Goal: Complete application form

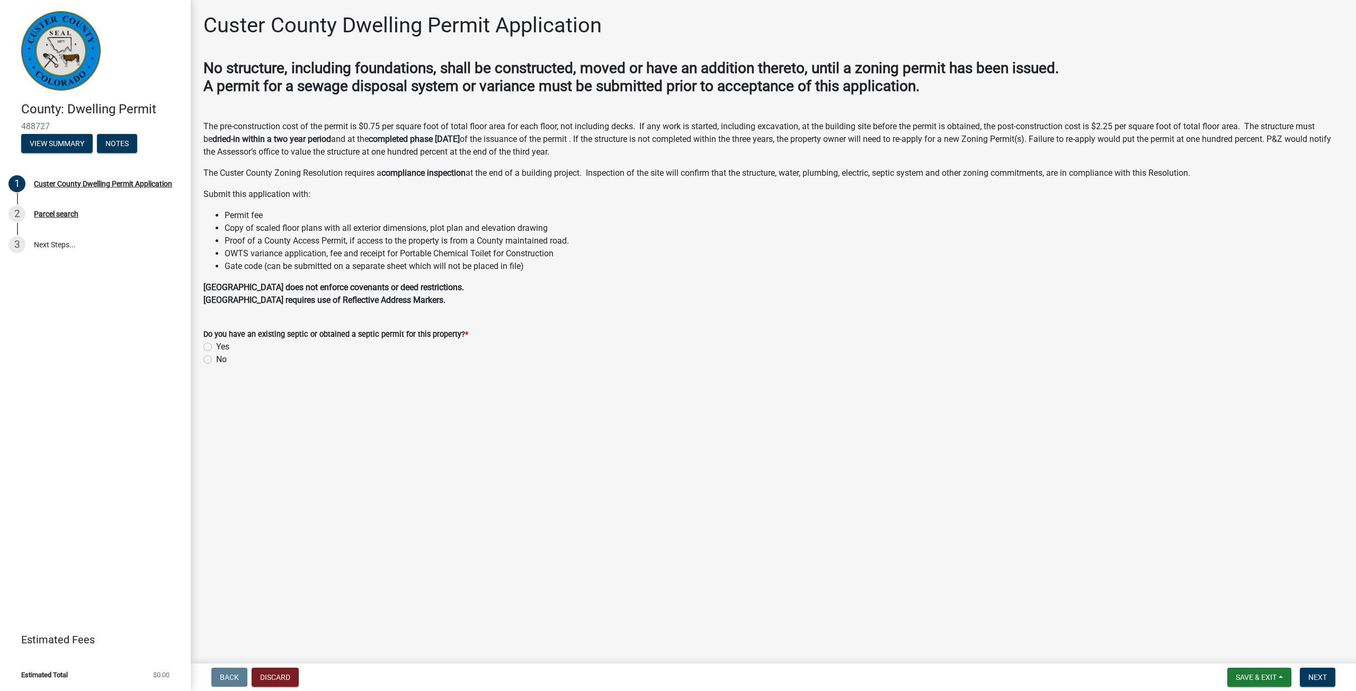
drag, startPoint x: 112, startPoint y: 454, endPoint x: 196, endPoint y: 444, distance: 85.3
click at [112, 453] on div "County: Dwelling Permit 488727 View Summary Notes 1 [GEOGRAPHIC_DATA] Dwelling …" at bounding box center [95, 345] width 191 height 691
click at [62, 213] on div "Parcel search" at bounding box center [56, 213] width 44 height 7
click at [222, 358] on label "No" at bounding box center [221, 359] width 11 height 13
click at [222, 358] on input "No" at bounding box center [219, 356] width 7 height 7
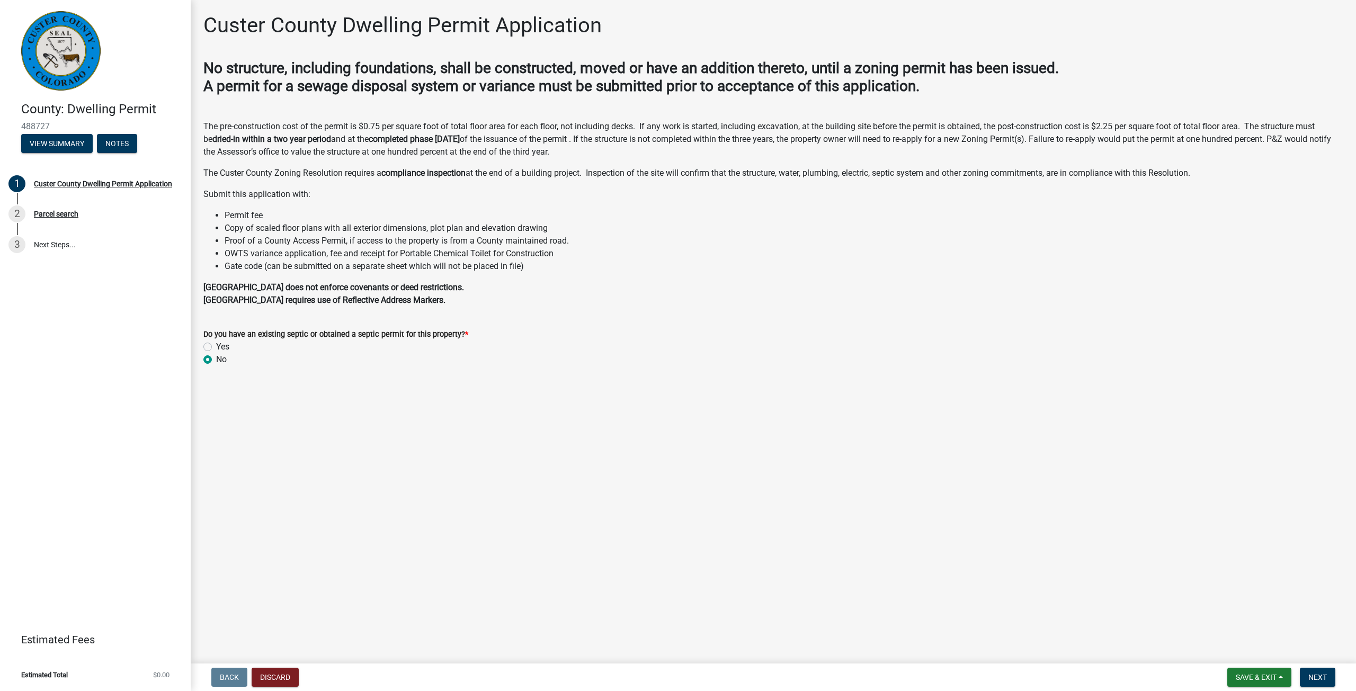
radio input "true"
click at [1316, 674] on span "Next" at bounding box center [1317, 677] width 19 height 8
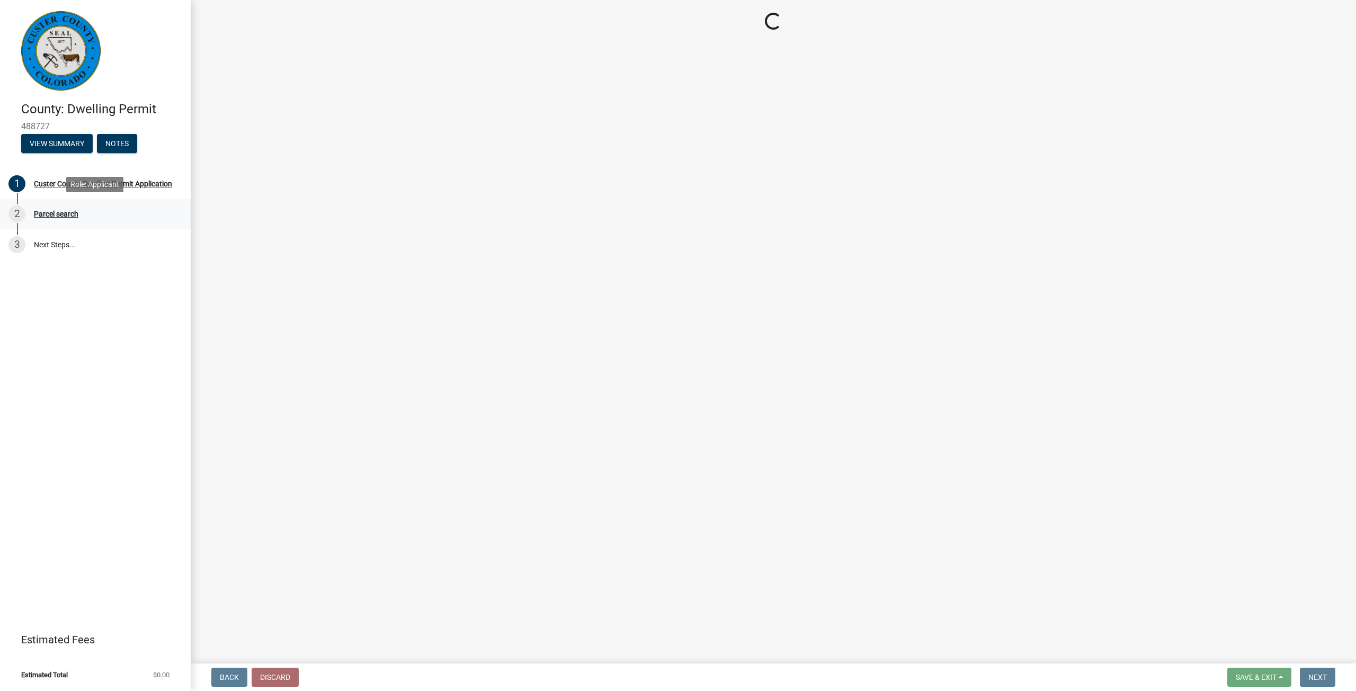
click at [51, 218] on div "Parcel search" at bounding box center [56, 213] width 44 height 7
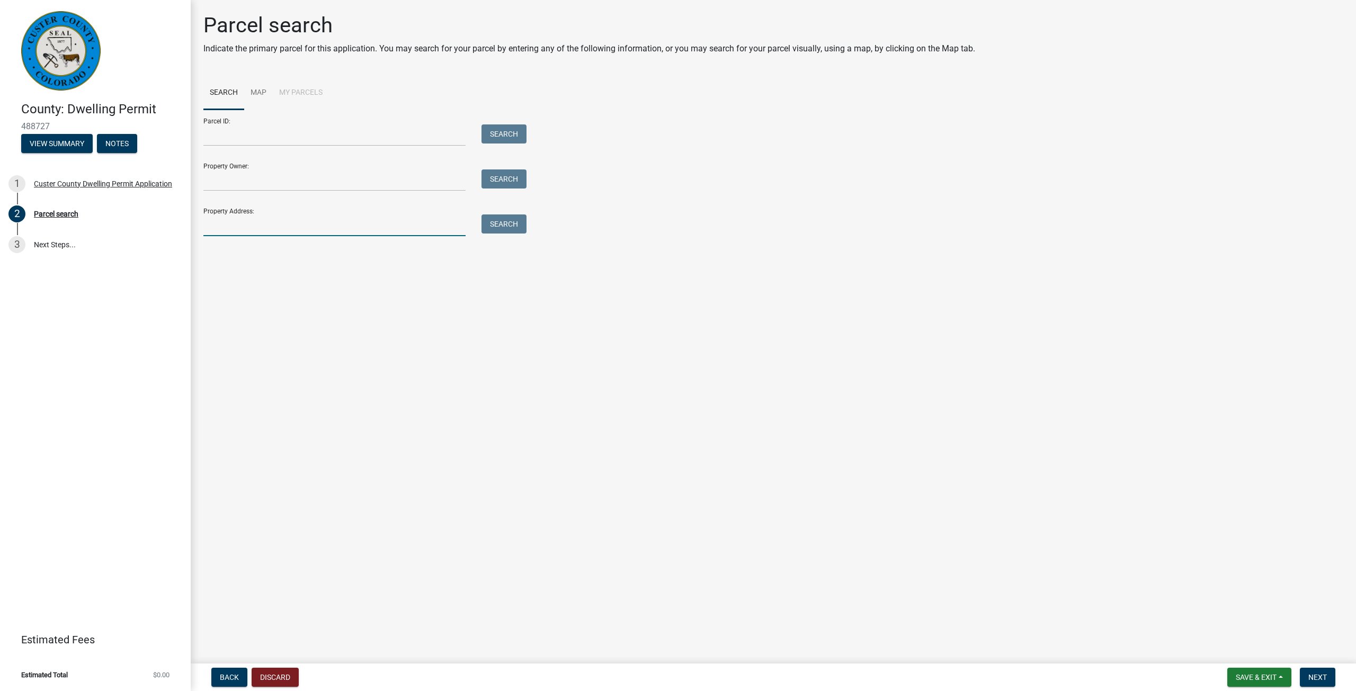
click at [252, 229] on input "Property Address:" at bounding box center [334, 225] width 262 height 22
click at [321, 222] on input "Property Address:" at bounding box center [334, 225] width 262 height 22
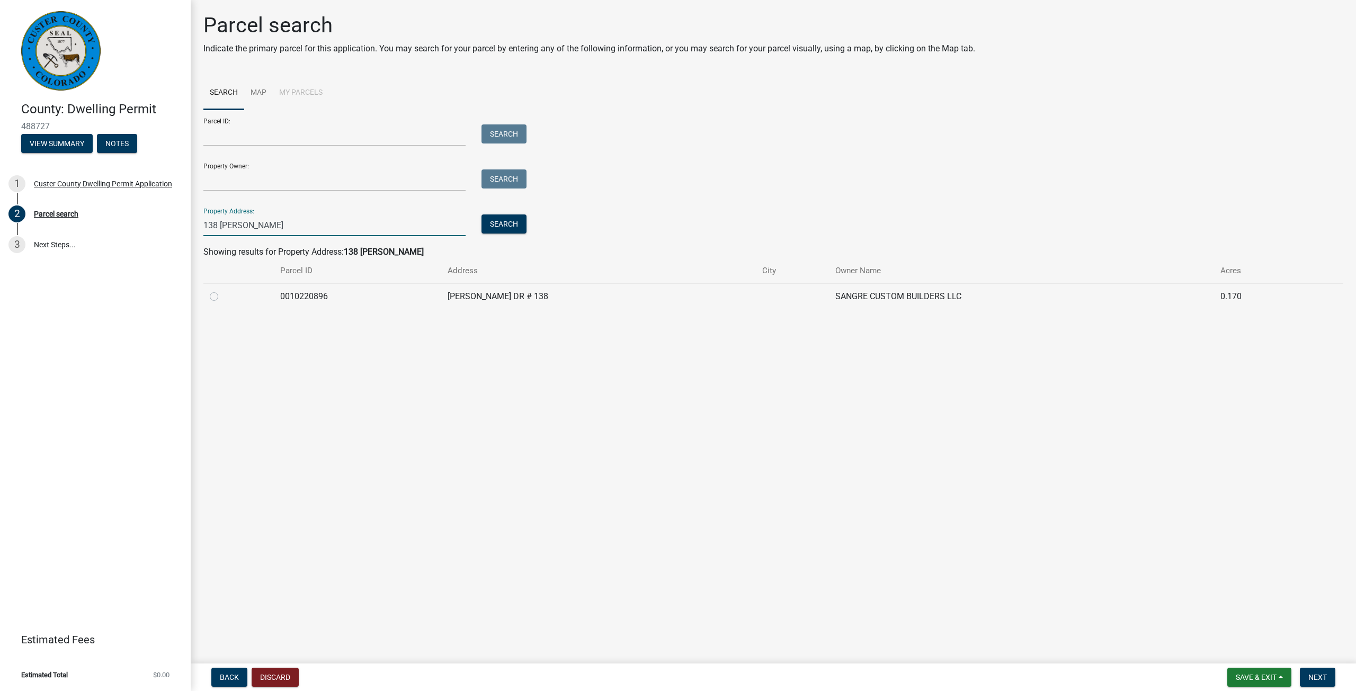
type input "138 [PERSON_NAME]"
drag, startPoint x: 1082, startPoint y: 262, endPoint x: 946, endPoint y: 284, distance: 137.4
click at [1082, 261] on th "Owner Name" at bounding box center [1021, 270] width 385 height 25
click at [766, 288] on td at bounding box center [793, 296] width 74 height 26
click at [222, 290] on label at bounding box center [222, 290] width 0 height 0
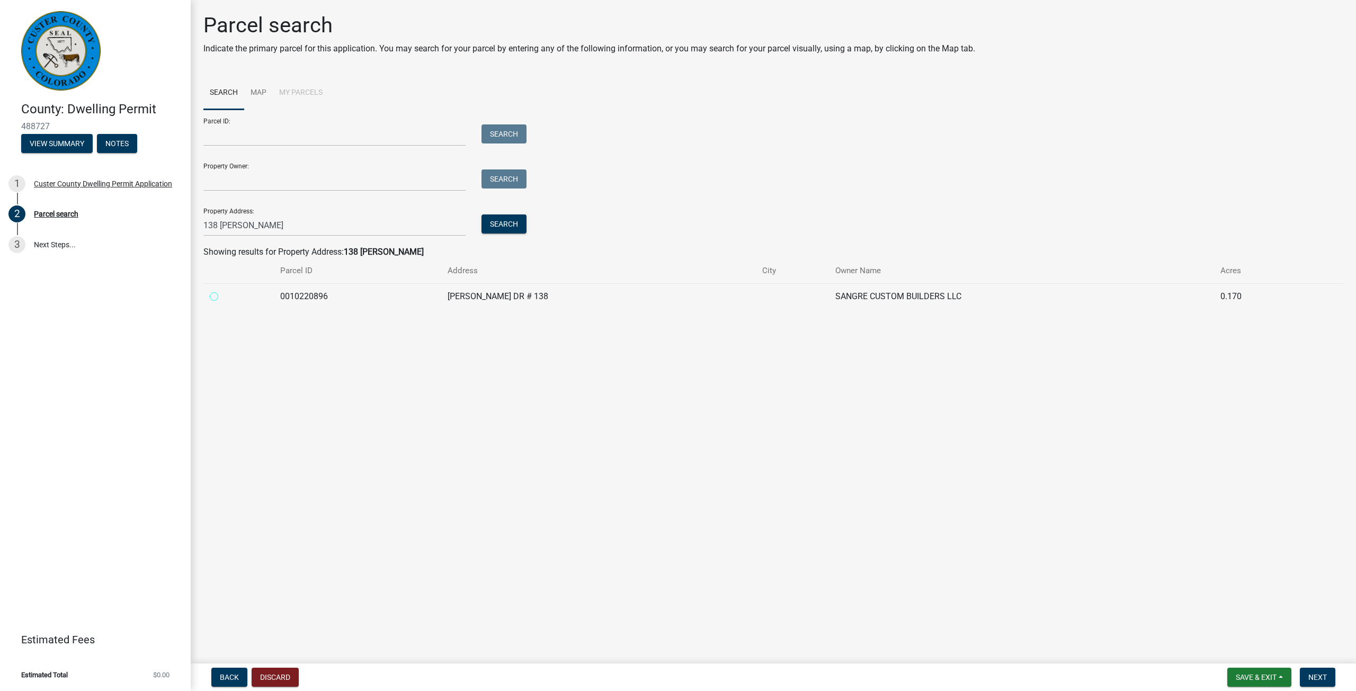
click at [222, 297] on input "radio" at bounding box center [225, 293] width 7 height 7
radio input "true"
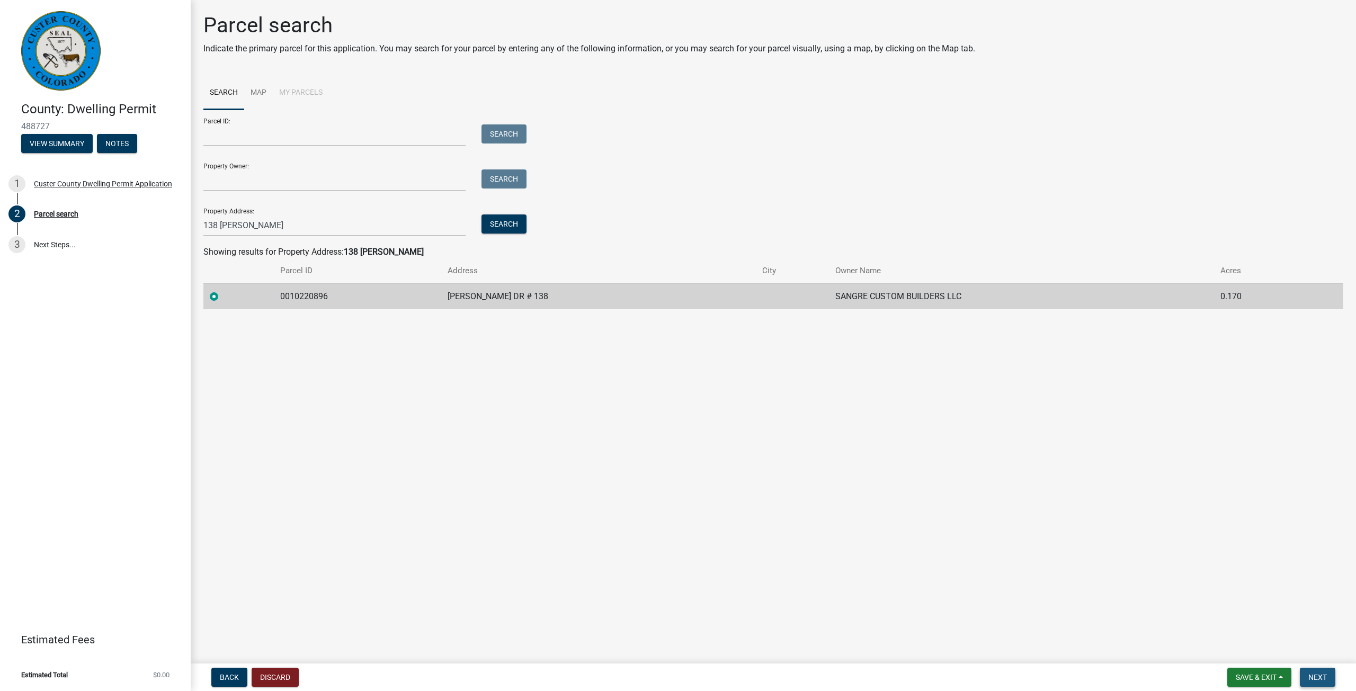
click at [1308, 675] on button "Next" at bounding box center [1317, 677] width 35 height 19
click at [1305, 684] on button "Next" at bounding box center [1317, 677] width 35 height 19
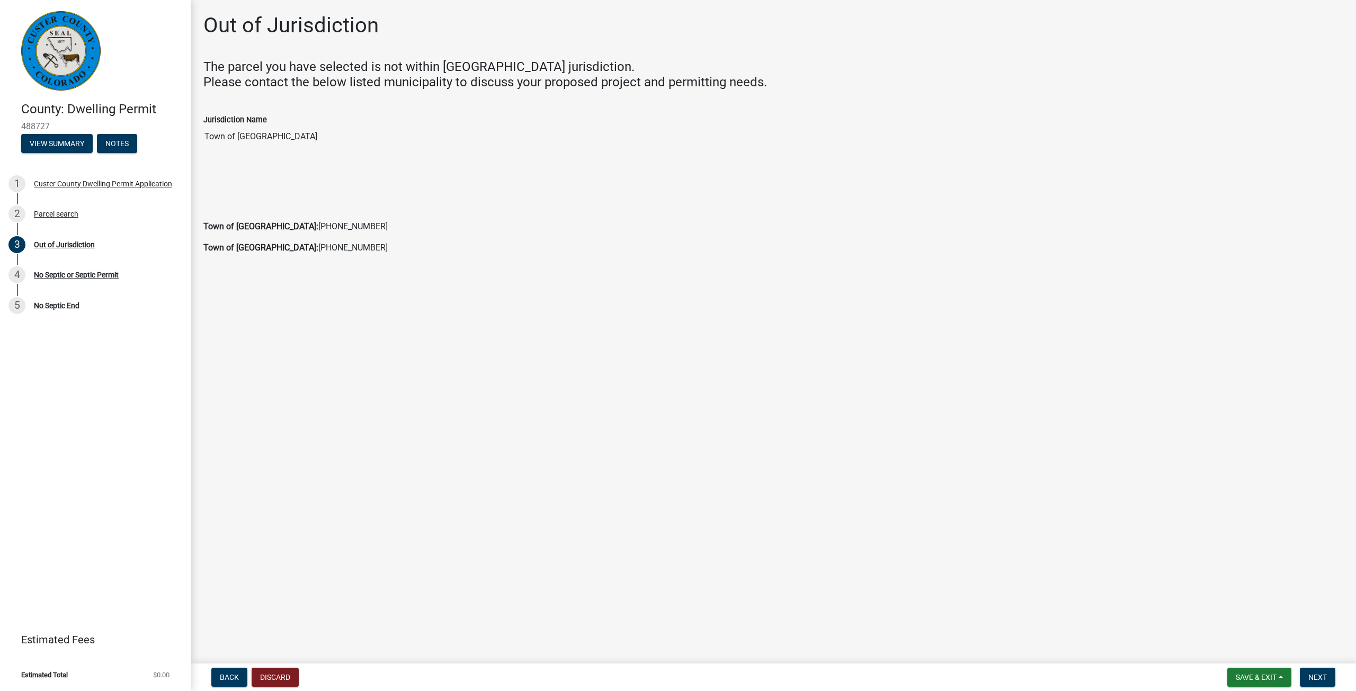
drag, startPoint x: 871, startPoint y: 61, endPoint x: 804, endPoint y: 84, distance: 70.7
click at [871, 61] on h4 "The parcel you have selected is not within [GEOGRAPHIC_DATA] jurisdiction. Plea…" at bounding box center [773, 74] width 1140 height 31
